Goal: Transaction & Acquisition: Subscribe to service/newsletter

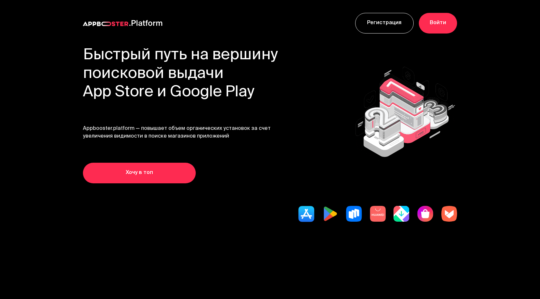
click at [380, 23] on link "Регистрация" at bounding box center [384, 23] width 59 height 21
click at [188, 31] on div "Регистрация Войти" at bounding box center [270, 23] width 515 height 46
click at [382, 24] on link "Регистрация" at bounding box center [384, 23] width 59 height 21
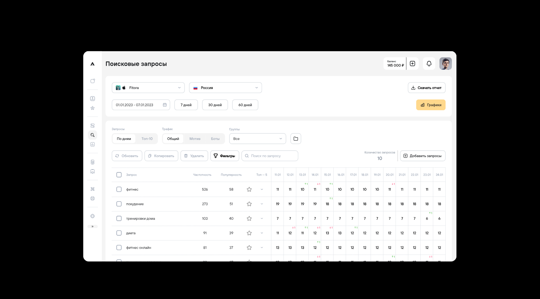
scroll to position [1844, 0]
